Goal: Task Accomplishment & Management: Use online tool/utility

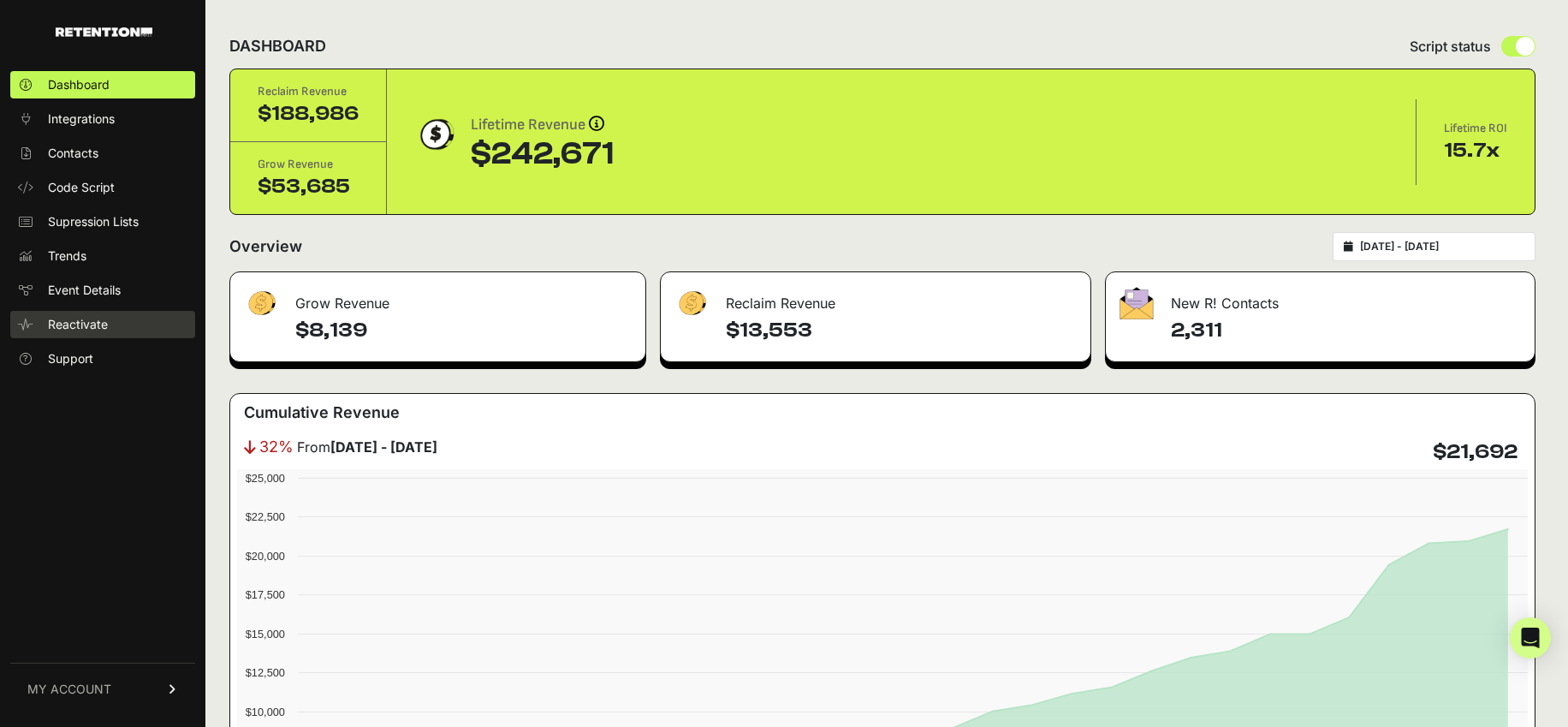
click at [89, 318] on span "Reactivate" at bounding box center [78, 324] width 60 height 17
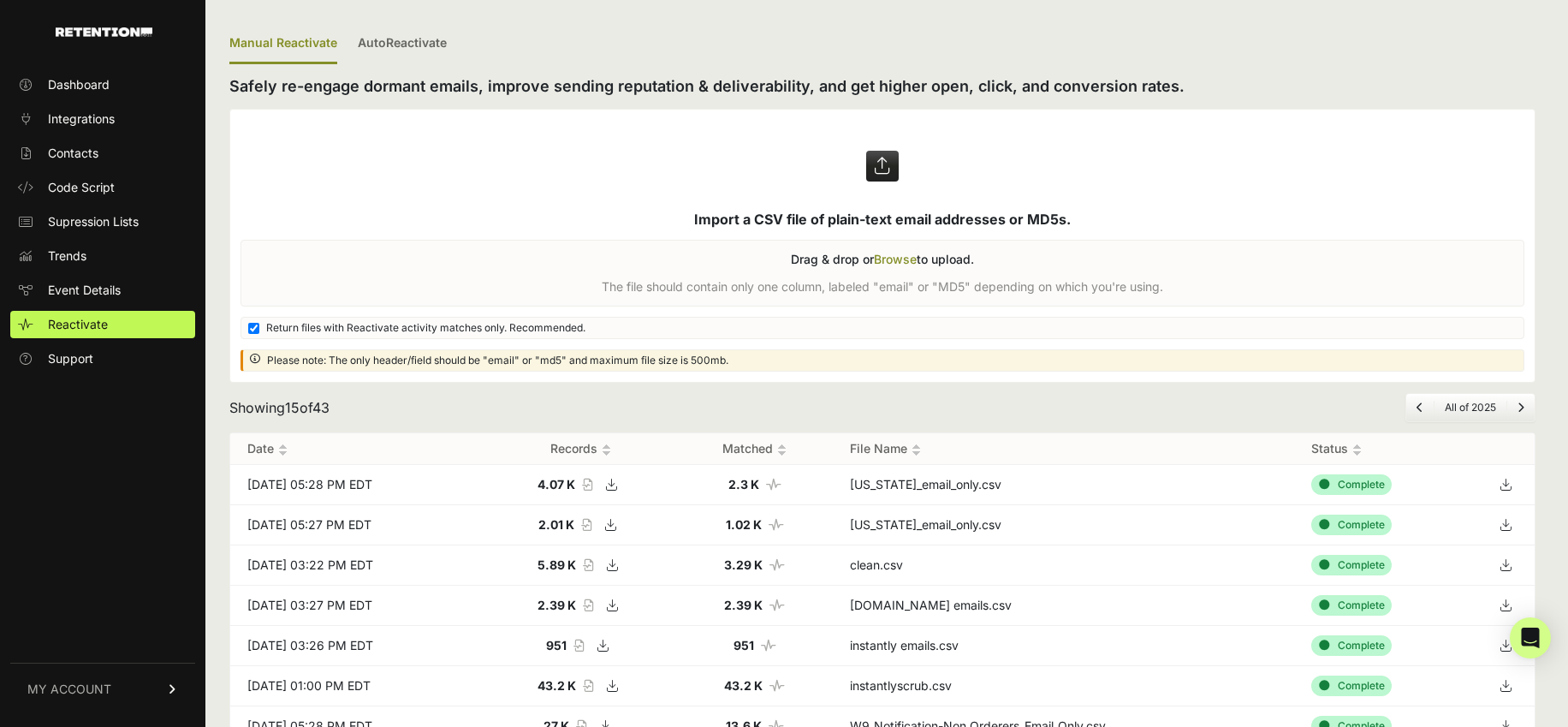
click at [895, 256] on label at bounding box center [882, 245] width 1304 height 272
click at [0, 0] on input "file" at bounding box center [0, 0] width 0 height 0
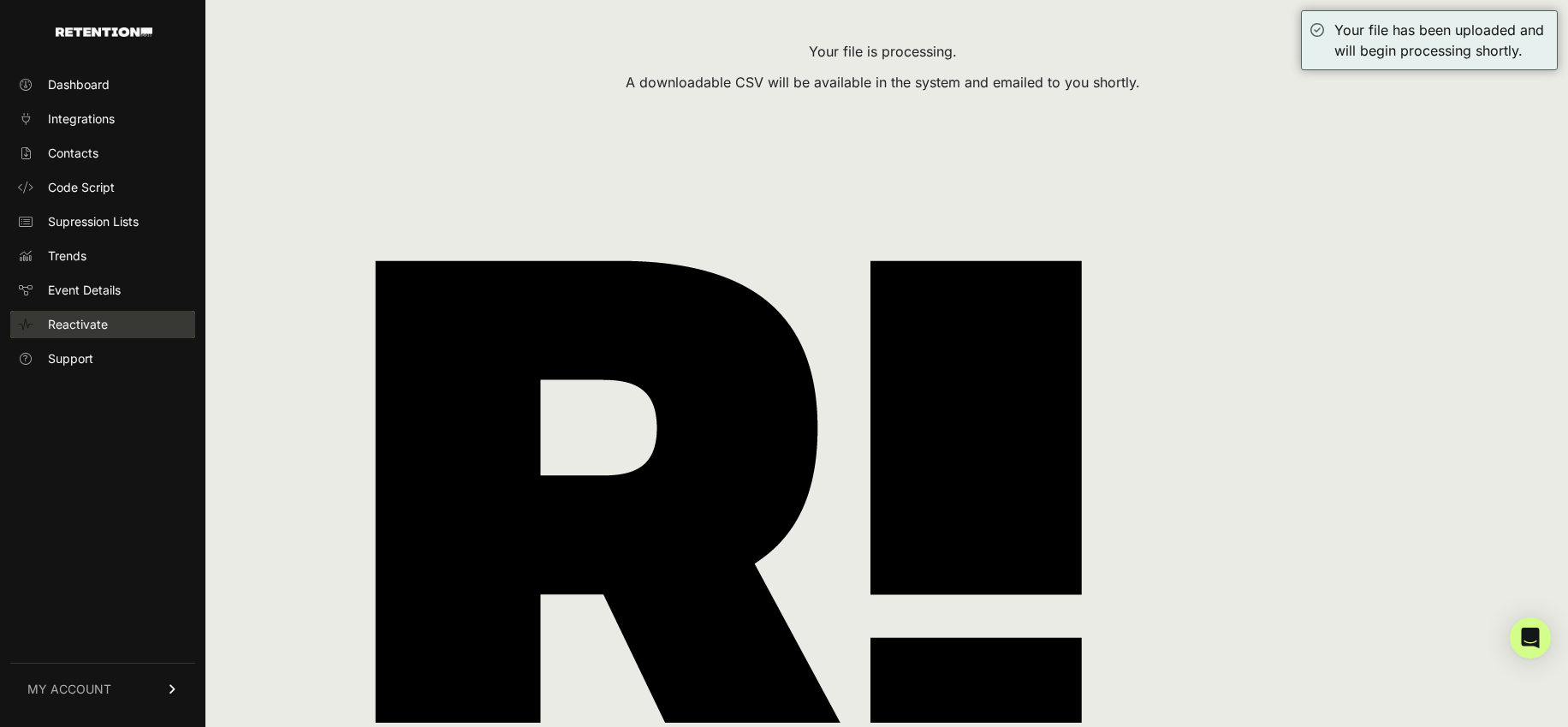
click at [78, 326] on span "Reactivate" at bounding box center [78, 324] width 60 height 17
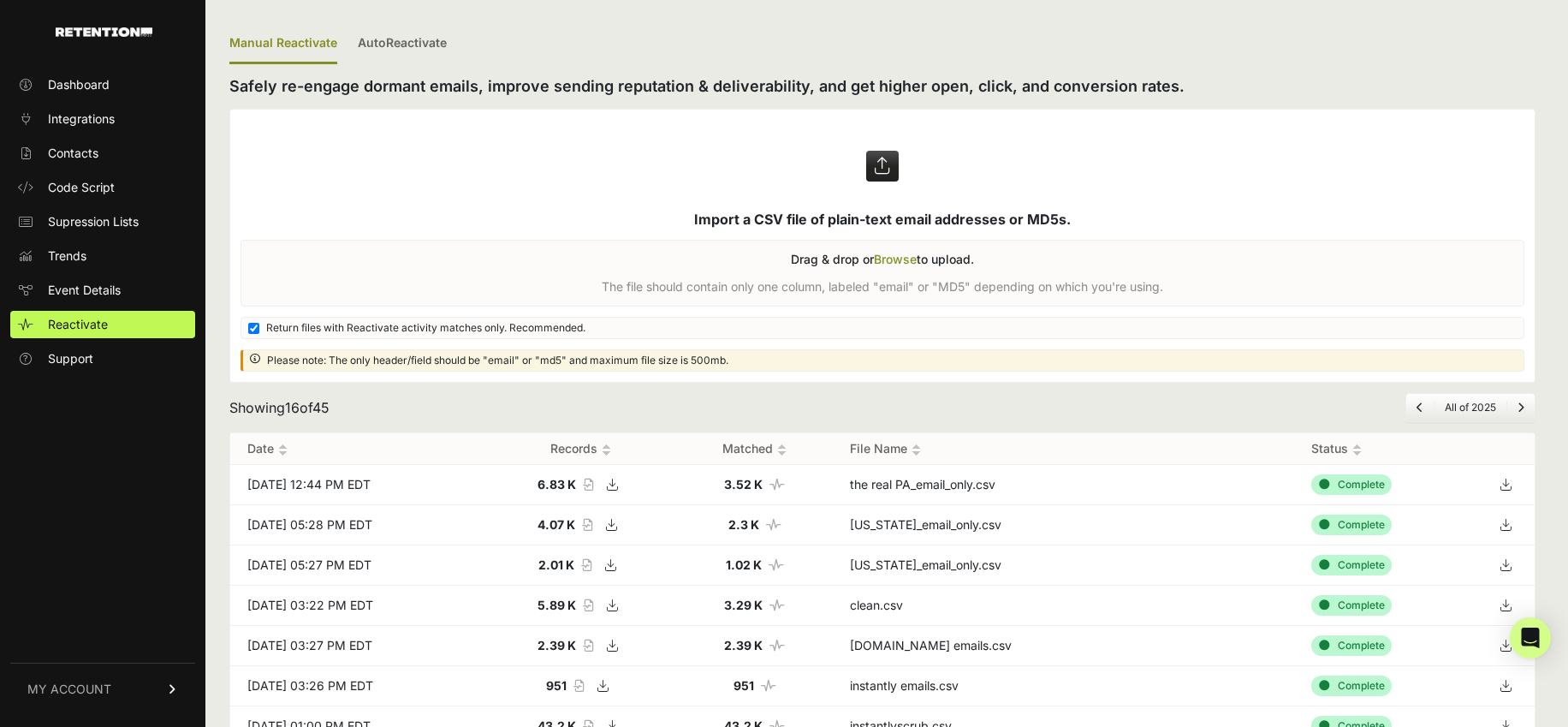
click at [1514, 482] on icon at bounding box center [1505, 484] width 24 height 25
